Goal: Use online tool/utility: Utilize a website feature to perform a specific function

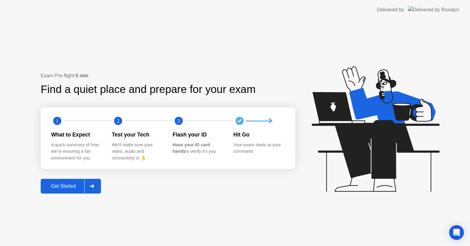
click at [52, 188] on div "Get Started" at bounding box center [64, 186] width 42 height 6
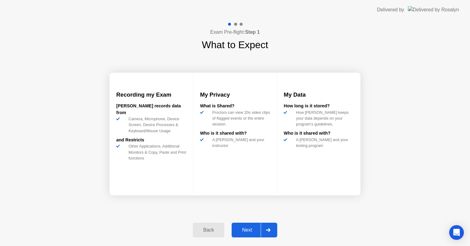
click at [249, 227] on div "Next" at bounding box center [247, 230] width 27 height 6
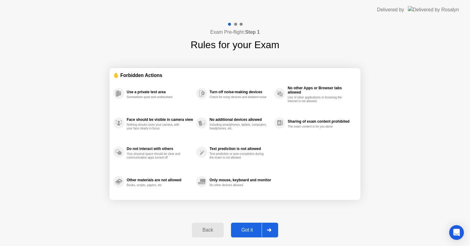
click at [249, 227] on div "Got it" at bounding box center [247, 230] width 29 height 6
select select "**********"
select select "*******"
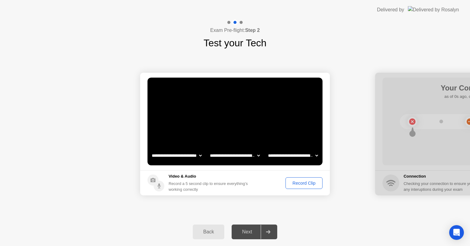
click at [307, 180] on div "Record Clip" at bounding box center [304, 182] width 33 height 5
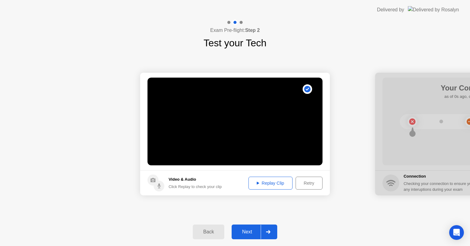
click at [247, 233] on div "Next" at bounding box center [247, 232] width 27 height 6
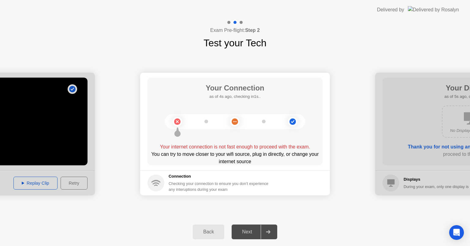
click at [244, 230] on div "Next" at bounding box center [247, 232] width 27 height 6
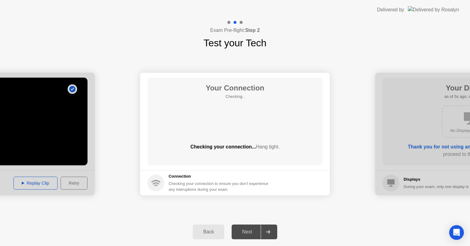
click at [207, 230] on div "Back" at bounding box center [209, 232] width 28 height 6
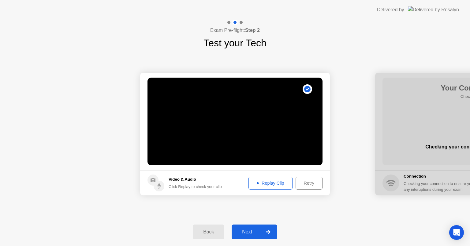
click at [247, 232] on div "Next" at bounding box center [247, 232] width 27 height 6
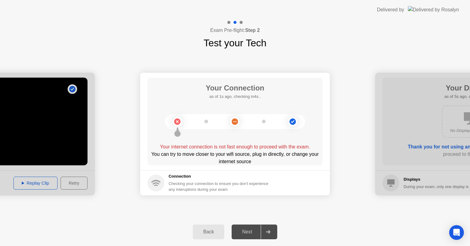
click at [238, 119] on circle at bounding box center [235, 121] width 6 height 6
click at [293, 126] on icon at bounding box center [292, 121] width 25 height 25
